Goal: Check status: Check status

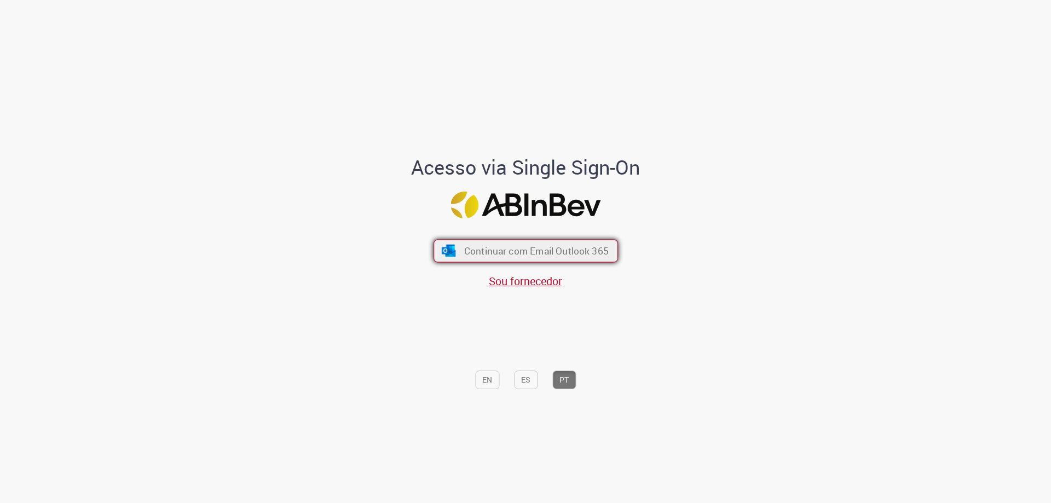
click at [568, 255] on span "Continuar com Email Outlook 365" at bounding box center [536, 251] width 144 height 13
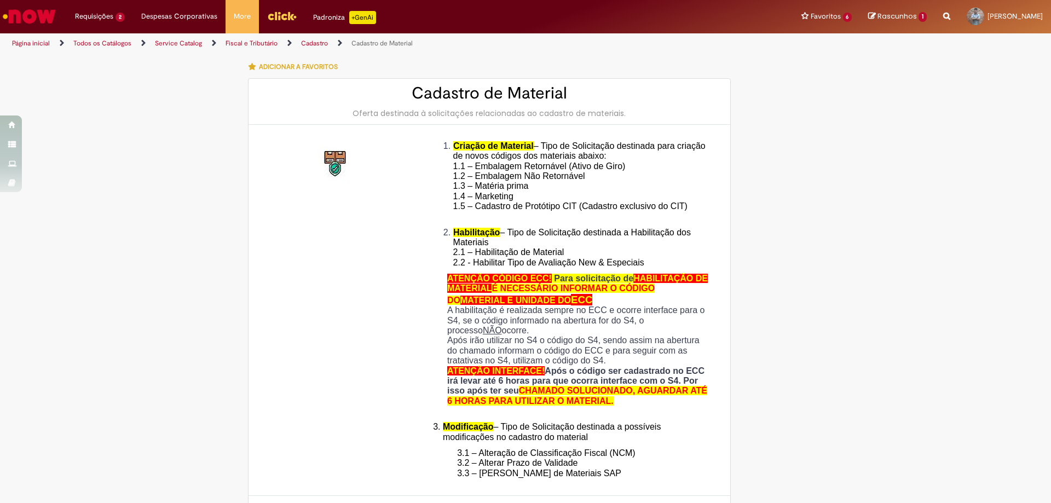
type input "**********"
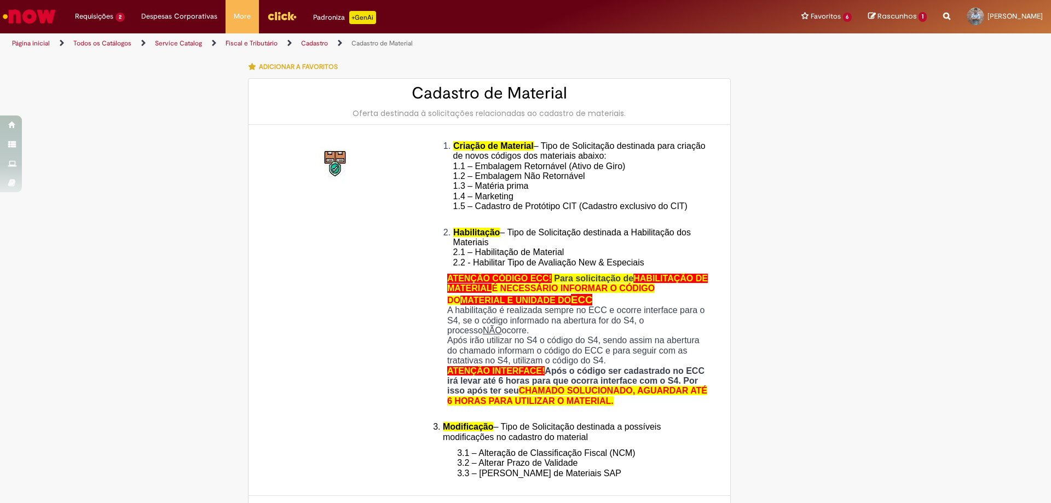
type input "**********"
click at [269, 10] on img "Menu Cabeçalho" at bounding box center [282, 16] width 30 height 16
click at [119, 42] on link "Exibir Todas as Solicitações" at bounding box center [127, 44] width 120 height 12
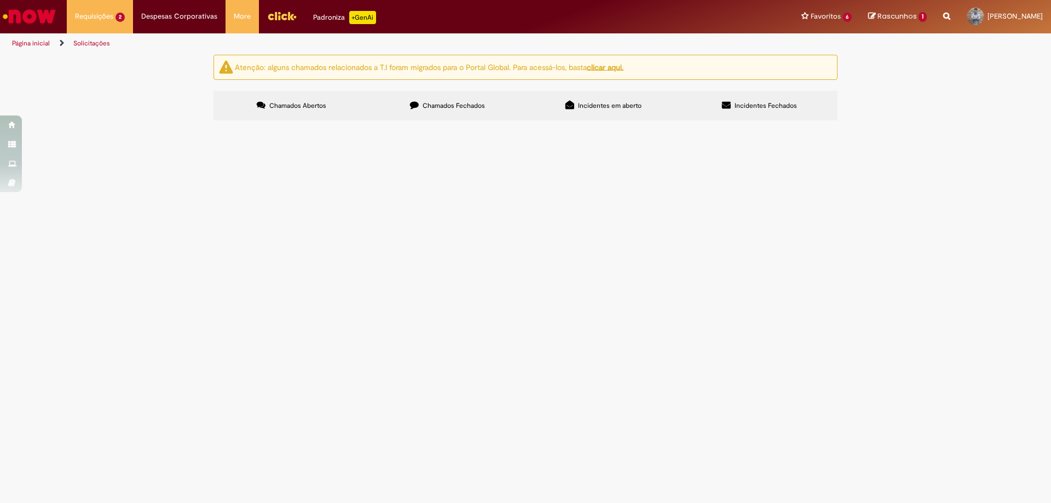
click at [448, 103] on span "Chamados Fechados" at bounding box center [454, 105] width 62 height 9
click at [0, 0] on span "Compras rápidas (Speed Buy)" at bounding box center [0, 0] width 0 height 0
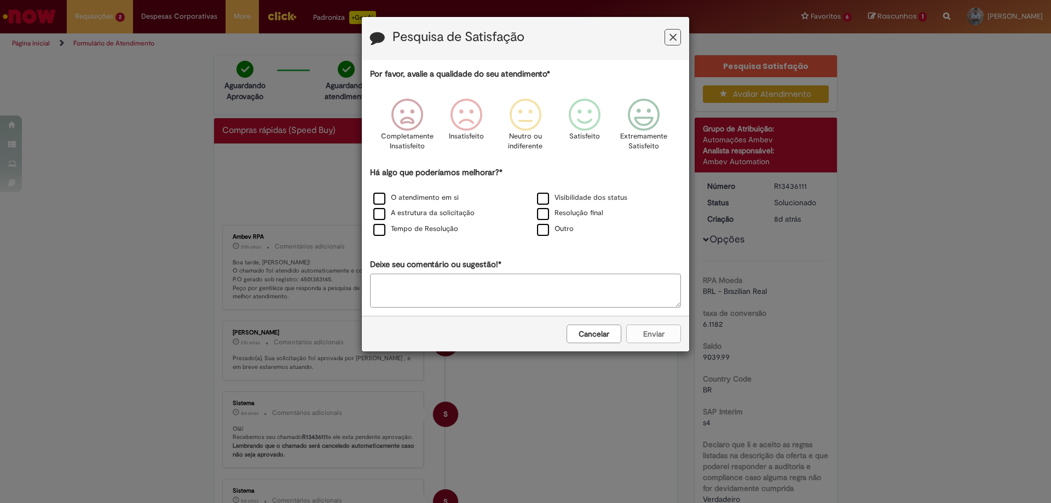
click at [669, 31] on button "Feedback" at bounding box center [672, 37] width 16 height 16
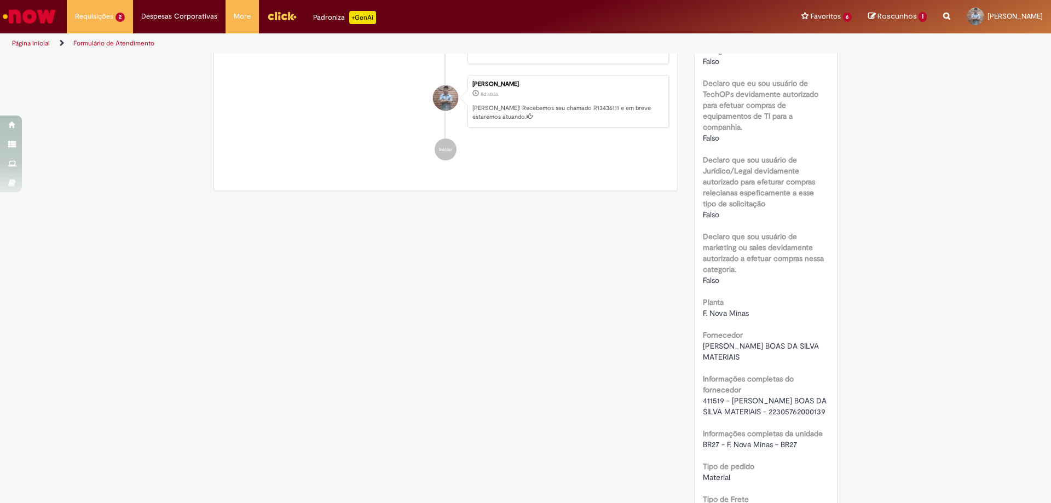
scroll to position [328, 0]
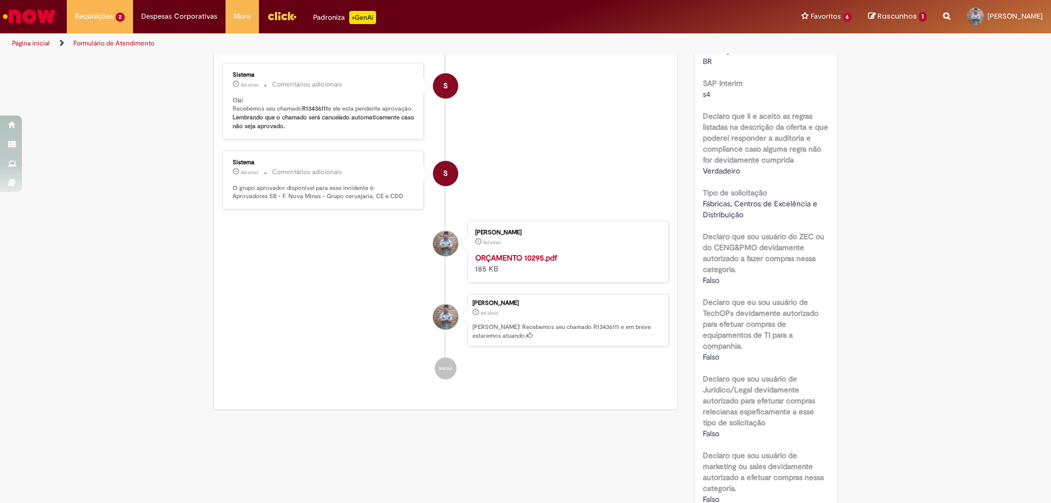
click at [524, 263] on strong "ORÇAMENTO 10295.pdf" at bounding box center [516, 258] width 82 height 10
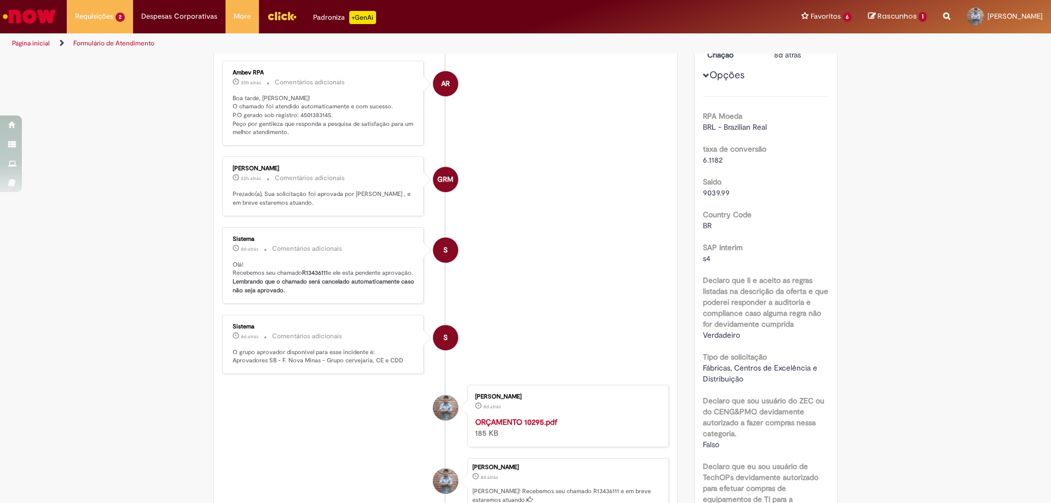
scroll to position [0, 0]
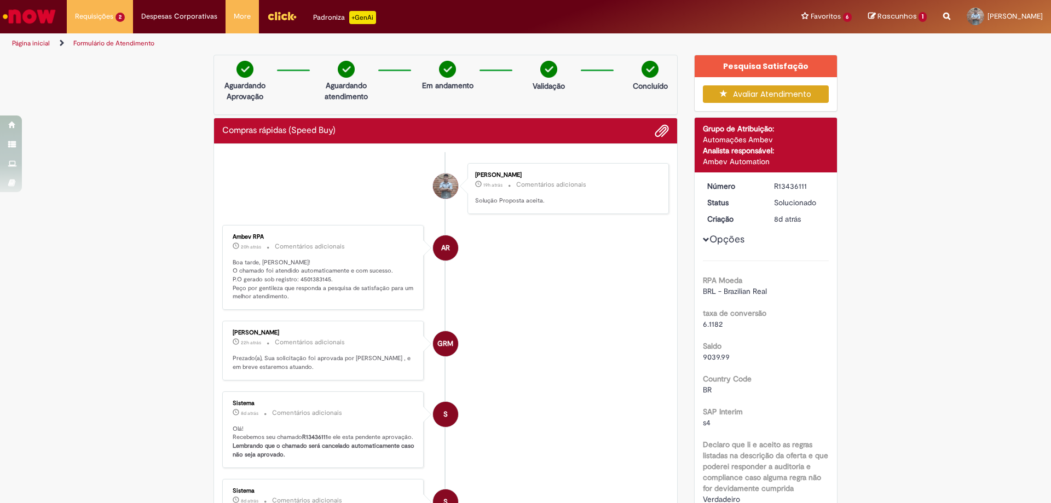
click at [349, 175] on li "[PERSON_NAME] 19h atrás 19 horas atrás Comentários adicionais Solução Proposta …" at bounding box center [445, 188] width 447 height 51
